Goal: Task Accomplishment & Management: Manage account settings

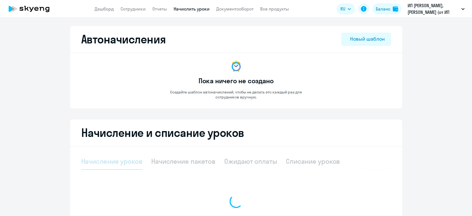
select select "10"
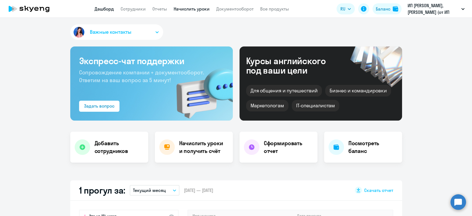
click at [180, 10] on link "Начислить уроки" at bounding box center [192, 9] width 36 height 6
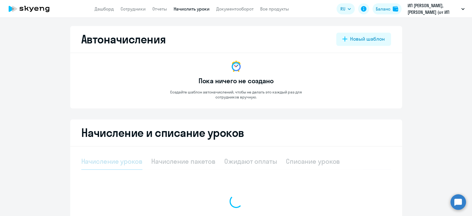
select select "10"
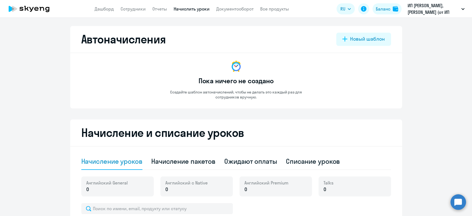
scroll to position [37, 0]
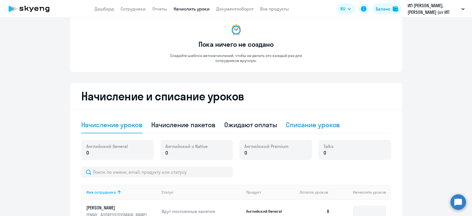
click at [304, 120] on div "Списание уроков" at bounding box center [313, 125] width 54 height 17
select select "10"
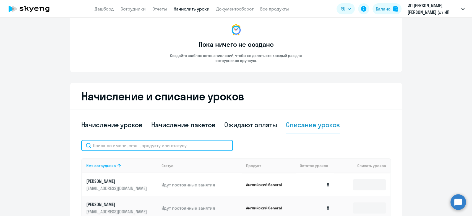
click at [177, 144] on input "text" at bounding box center [157, 145] width 152 height 11
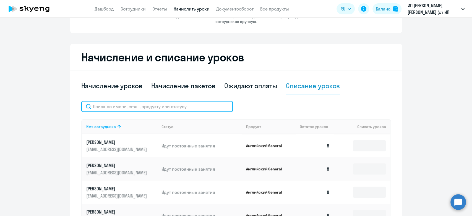
scroll to position [152, 0]
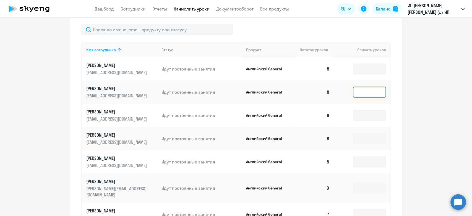
click at [361, 93] on input at bounding box center [369, 92] width 33 height 11
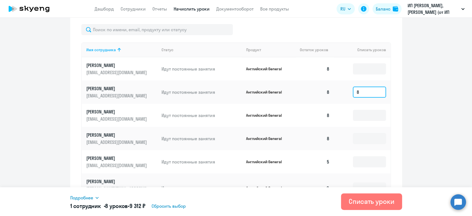
type input "8"
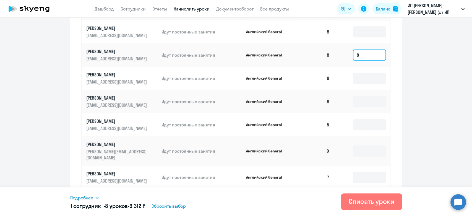
scroll to position [183, 0]
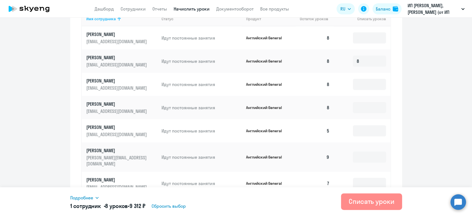
click at [363, 198] on div "Списать уроки" at bounding box center [372, 201] width 46 height 9
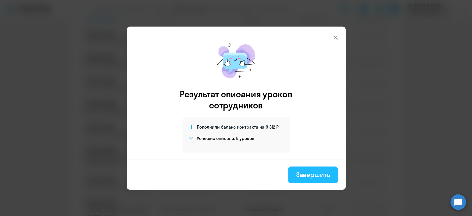
click at [319, 172] on div "Завершить" at bounding box center [313, 174] width 34 height 9
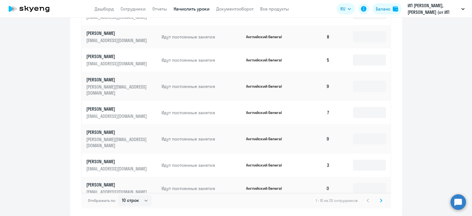
scroll to position [254, 0]
click at [380, 199] on icon at bounding box center [381, 201] width 2 height 4
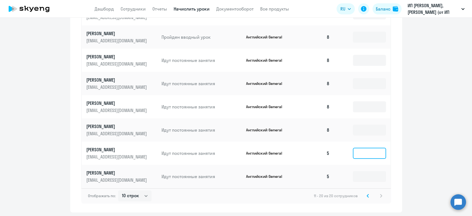
click at [355, 154] on input at bounding box center [369, 153] width 33 height 11
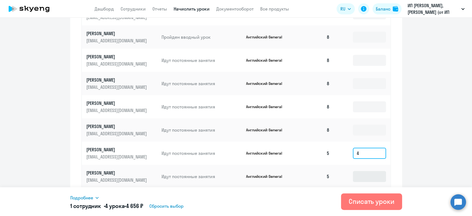
type input "4"
click at [357, 175] on input at bounding box center [369, 176] width 33 height 11
type input "4"
click at [363, 154] on input "4" at bounding box center [369, 153] width 33 height 11
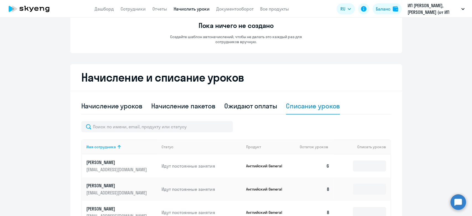
scroll to position [0, 0]
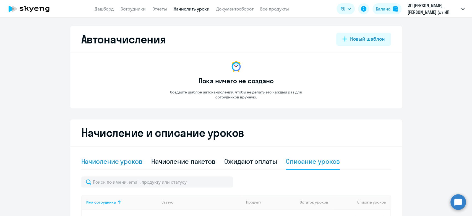
click at [100, 156] on div "Начисление уроков" at bounding box center [111, 161] width 61 height 17
select select "10"
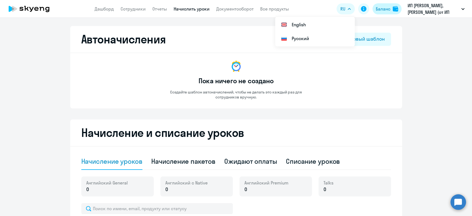
click at [383, 8] on div "Баланс" at bounding box center [383, 9] width 15 height 7
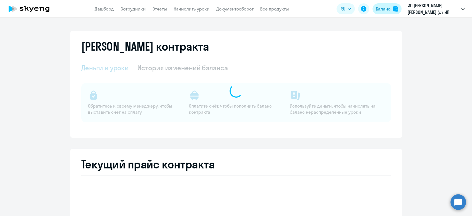
select select "english_adult_not_native_speaker"
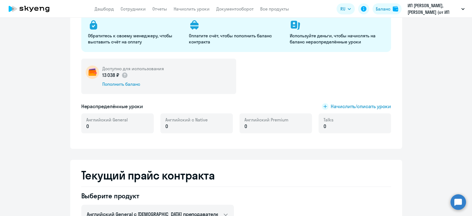
scroll to position [73, 0]
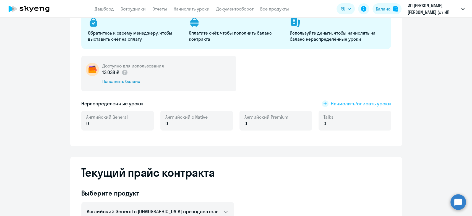
click at [357, 100] on span "Начислить/списать уроки" at bounding box center [361, 103] width 60 height 7
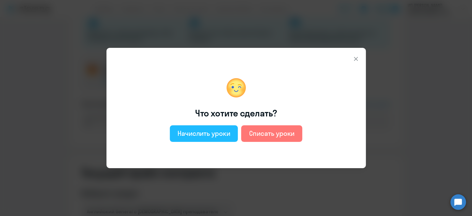
click at [228, 130] on div "Начислить уроки" at bounding box center [204, 133] width 53 height 9
select select "english_adult_not_native_speaker"
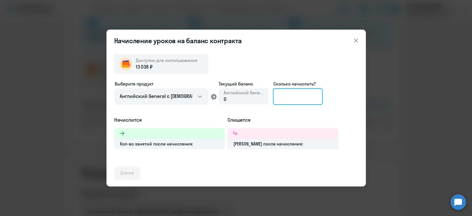
click at [283, 103] on input at bounding box center [298, 96] width 50 height 17
type input "8"
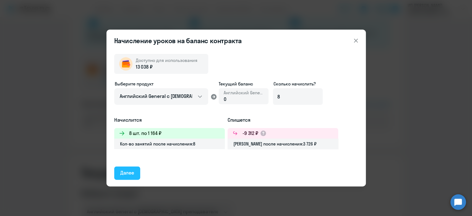
click at [130, 176] on div "Далее" at bounding box center [127, 172] width 14 height 7
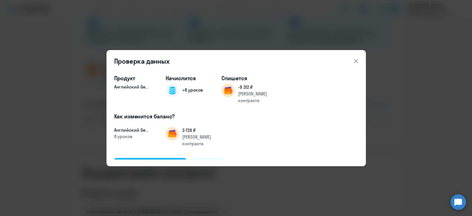
click at [162, 161] on div "Подтвердить и начислить" at bounding box center [150, 164] width 60 height 7
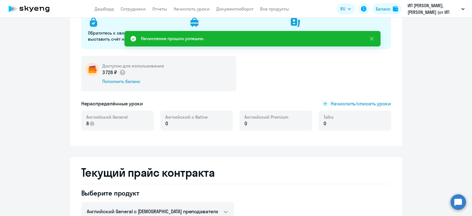
scroll to position [0, 0]
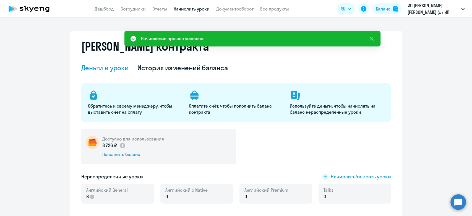
click at [193, 10] on link "Начислить уроки" at bounding box center [192, 9] width 36 height 6
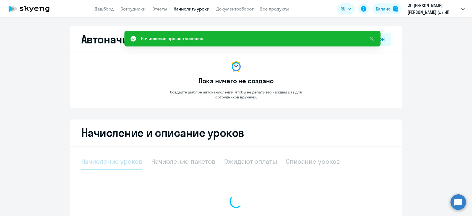
select select "10"
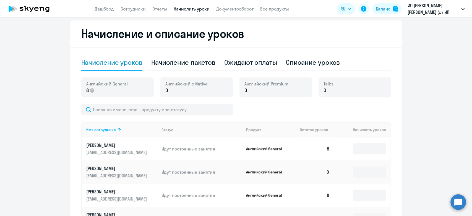
scroll to position [299, 0]
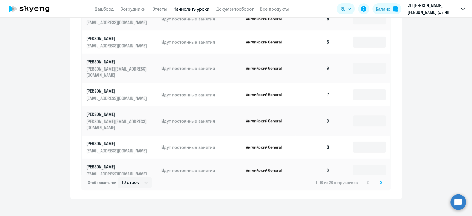
click at [380, 181] on icon at bounding box center [381, 183] width 2 height 4
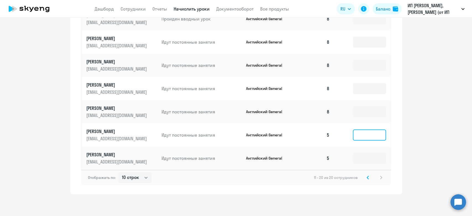
click at [358, 137] on input at bounding box center [369, 135] width 33 height 11
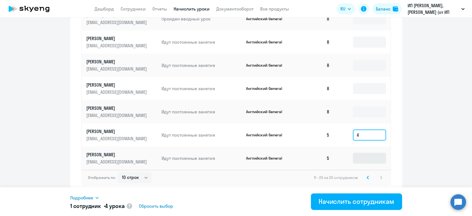
type input "4"
click at [361, 157] on input at bounding box center [369, 158] width 33 height 11
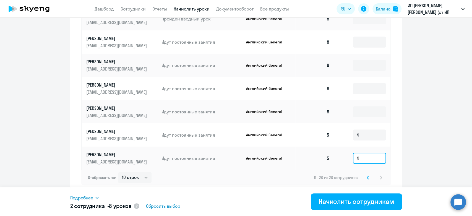
type input "4"
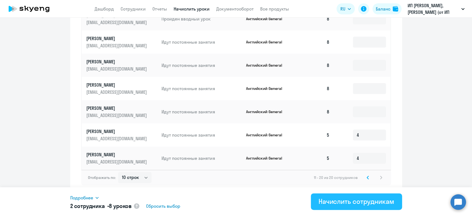
click at [353, 201] on div "Начислить сотрудникам" at bounding box center [357, 201] width 76 height 9
